Goal: Transaction & Acquisition: Purchase product/service

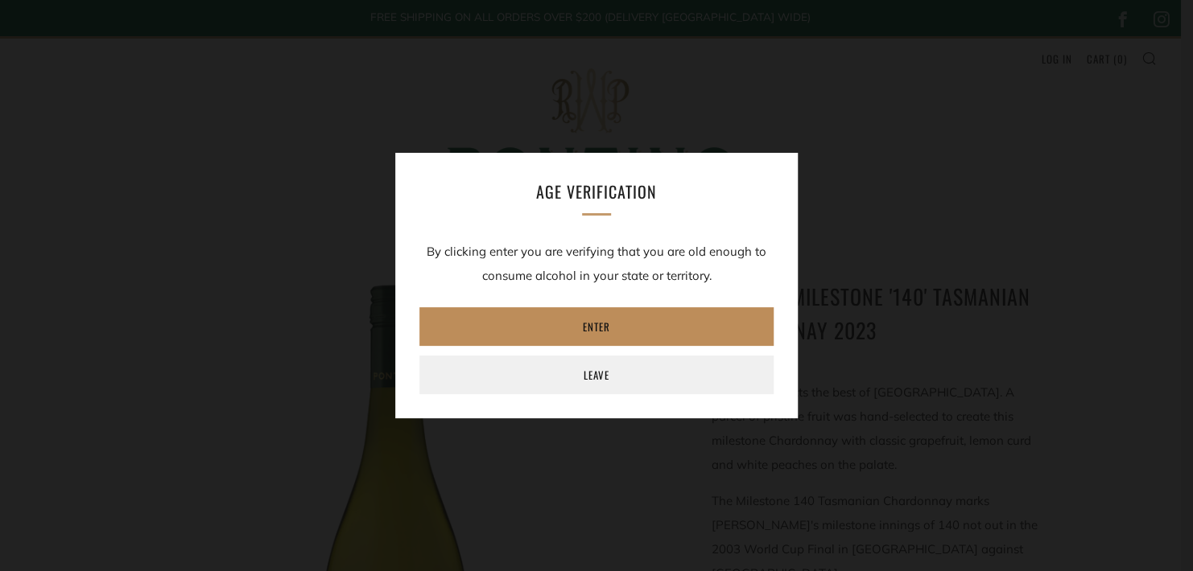
click at [590, 323] on link "Enter" at bounding box center [596, 326] width 354 height 39
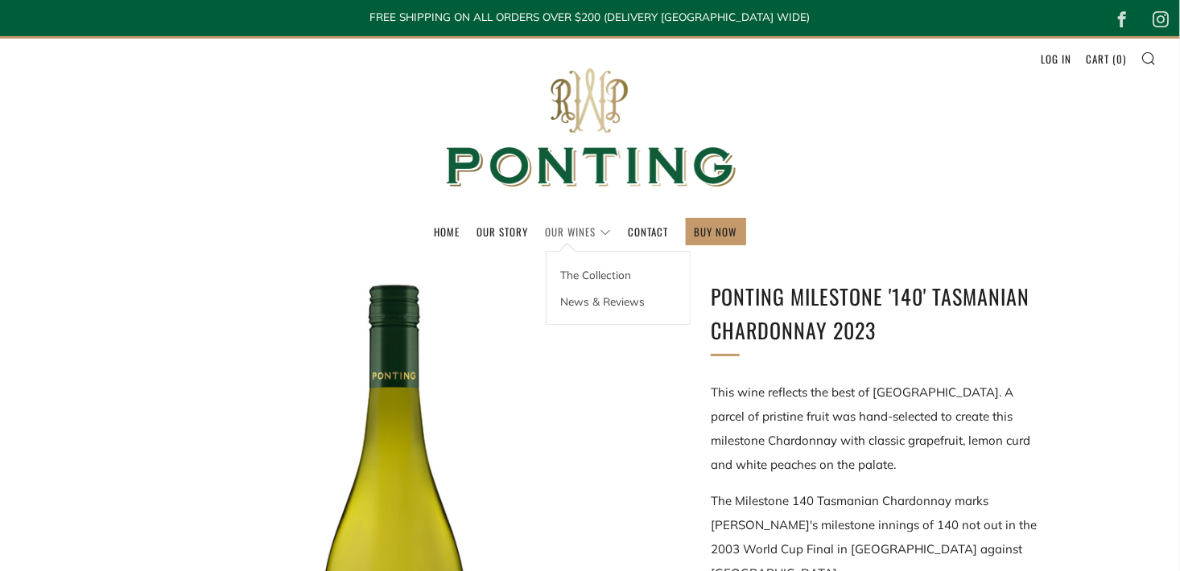
click at [601, 227] on link "Our Wines" at bounding box center [579, 232] width 66 height 26
